Goal: Navigation & Orientation: Find specific page/section

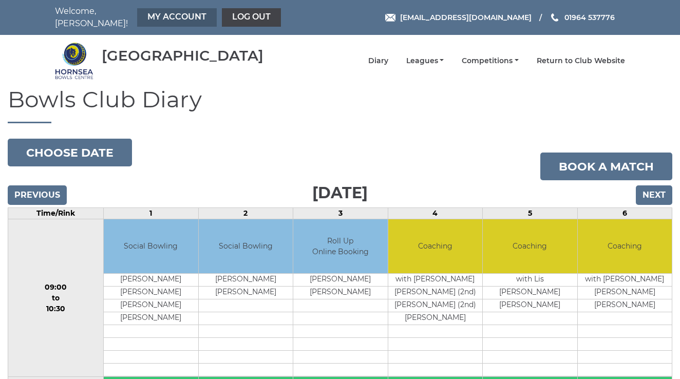
click at [154, 12] on link "My Account" at bounding box center [177, 17] width 80 height 18
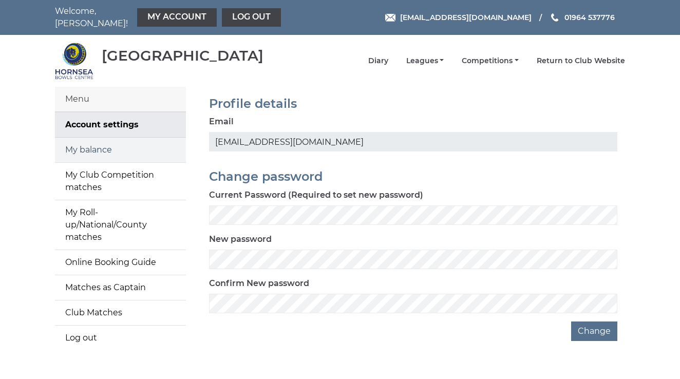
click at [87, 145] on link "My balance" at bounding box center [120, 150] width 131 height 25
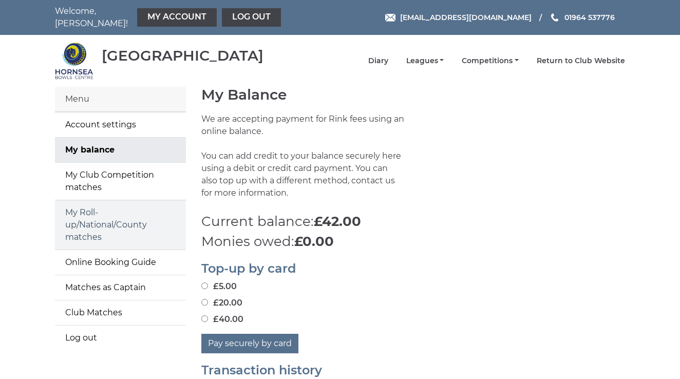
click at [121, 206] on link "My Roll-up/National/County matches" at bounding box center [120, 224] width 131 height 49
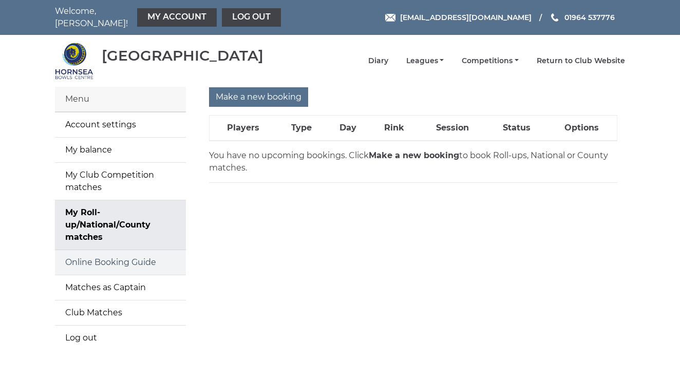
click at [118, 256] on link "Online Booking Guide" at bounding box center [120, 262] width 131 height 25
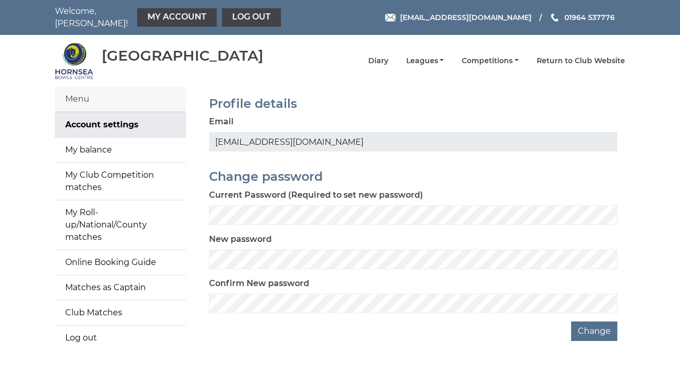
click at [83, 12] on nav "Welcome, Lesley! My Account Log out" at bounding box center [169, 17] width 229 height 25
click at [79, 94] on div "Menu" at bounding box center [120, 99] width 131 height 25
click at [101, 13] on nav "Welcome, Lesley! My Account Log out" at bounding box center [169, 17] width 229 height 25
click at [579, 57] on link "Return to Club Website" at bounding box center [581, 62] width 88 height 10
